Goal: Task Accomplishment & Management: Complete application form

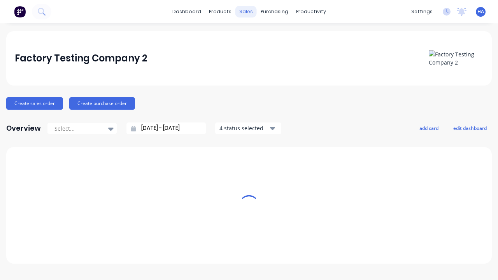
click at [246, 12] on div "sales" at bounding box center [245, 12] width 21 height 12
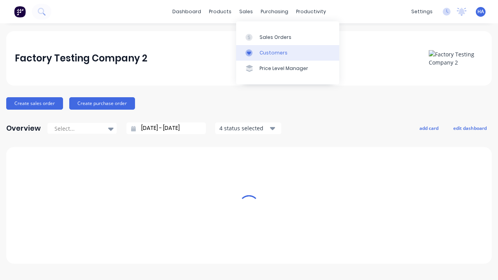
click at [287, 52] on link "Customers" at bounding box center [287, 53] width 103 height 16
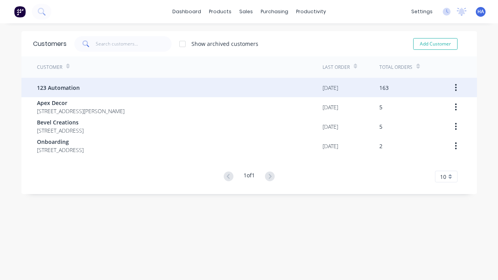
click at [58, 87] on span "123 Automation" at bounding box center [58, 88] width 43 height 8
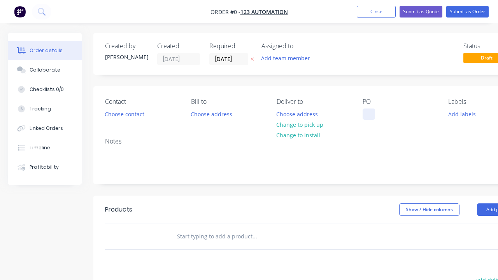
click at [368, 114] on div at bounding box center [368, 113] width 12 height 11
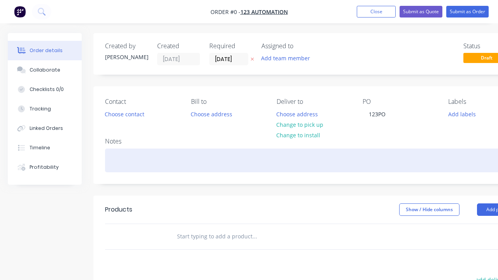
click at [289, 160] on div "Order details Collaborate Checklists 0/0 Tracking Linked Orders Timeline Profit…" at bounding box center [270, 240] width 541 height 415
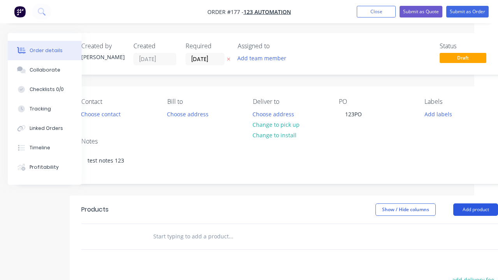
click at [475, 209] on button "Add product" at bounding box center [475, 209] width 45 height 12
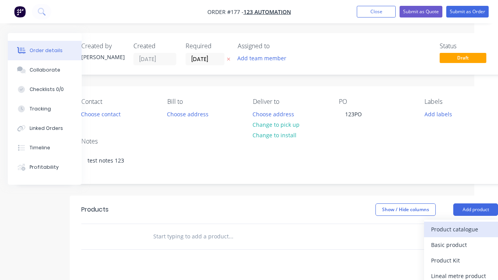
click at [461, 229] on div "Product catalogue" at bounding box center [461, 229] width 60 height 11
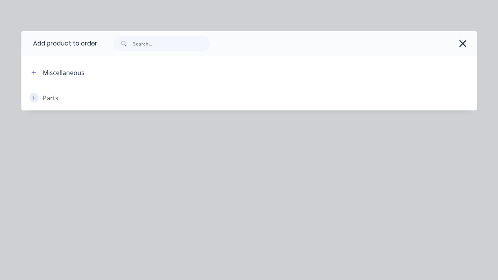
click at [34, 98] on icon "button" at bounding box center [33, 98] width 4 height 4
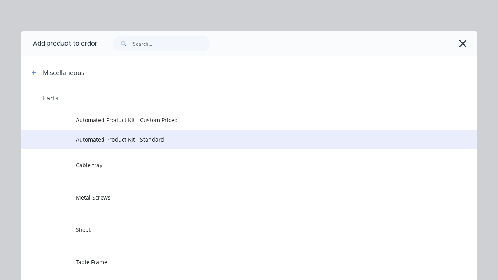
click at [236, 139] on span "Automated Product Kit - Standard" at bounding box center [236, 139] width 320 height 8
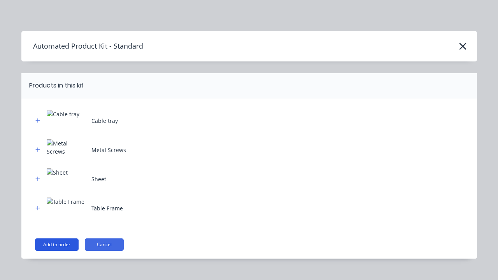
click at [56, 244] on button "Add to order" at bounding box center [57, 244] width 44 height 12
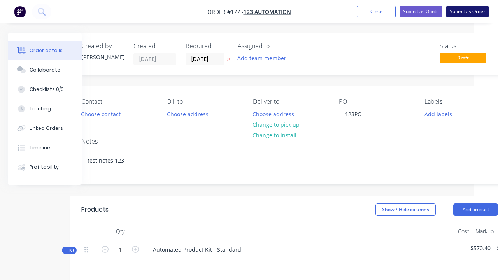
click at [467, 12] on button "Submit as Order" at bounding box center [467, 12] width 42 height 12
click at [221, 163] on button "Submit" at bounding box center [221, 163] width 47 height 12
